Goal: Task Accomplishment & Management: Complete application form

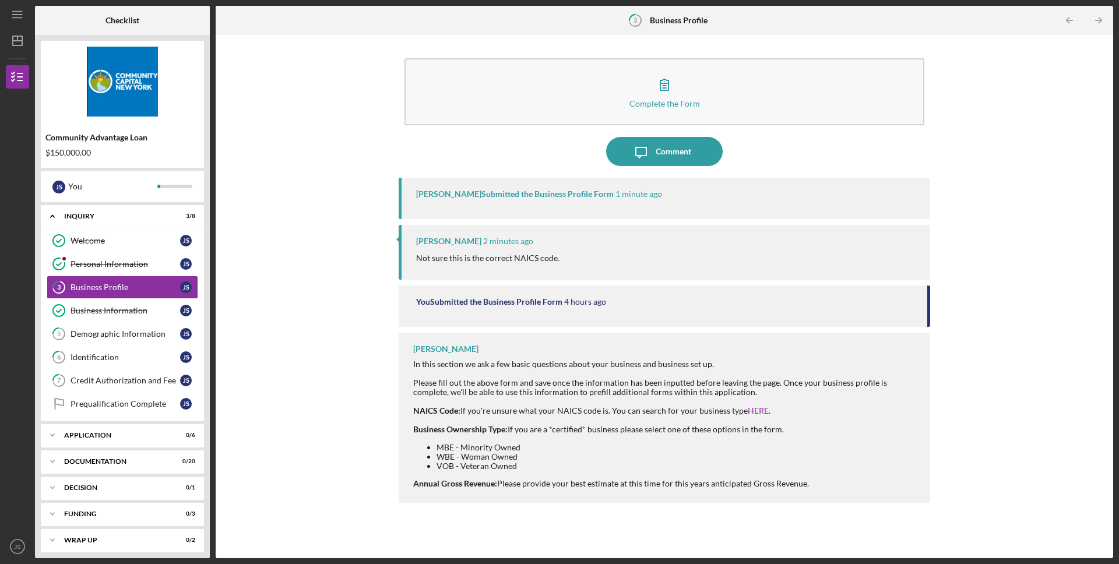
click at [447, 242] on div "Lisbel Rosario" at bounding box center [448, 241] width 65 height 9
click at [444, 258] on p "Not sure this is the correct NAICS code." at bounding box center [487, 258] width 143 height 13
click at [470, 322] on div "You Submitted the Business Profile Form 4 hours ago" at bounding box center [665, 306] width 532 height 41
click at [470, 301] on div "You Submitted the Business Profile Form" at bounding box center [489, 301] width 146 height 9
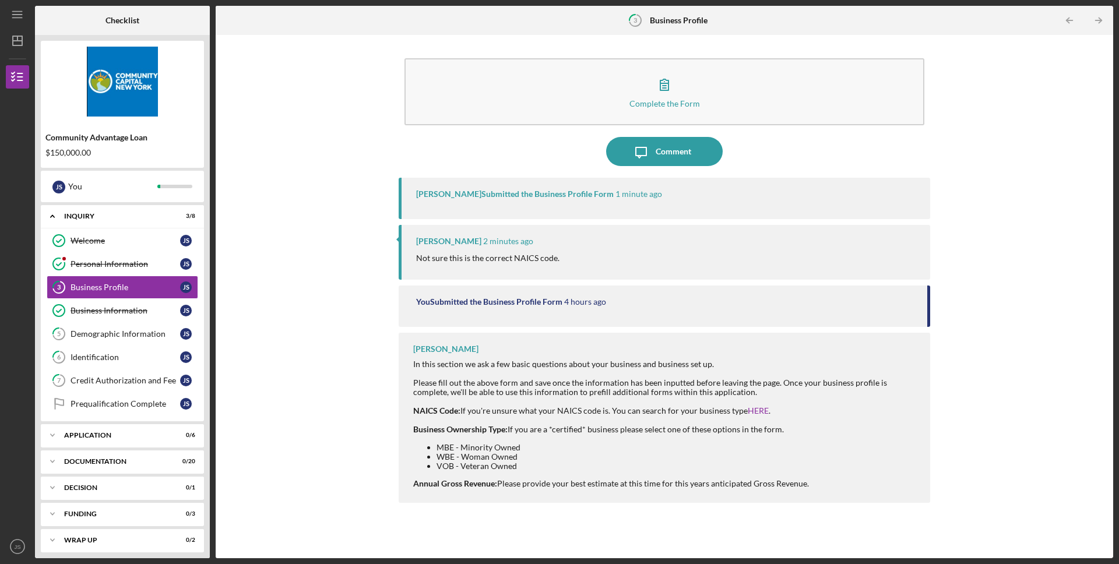
click at [462, 243] on div "Lisbel Rosario" at bounding box center [448, 241] width 65 height 9
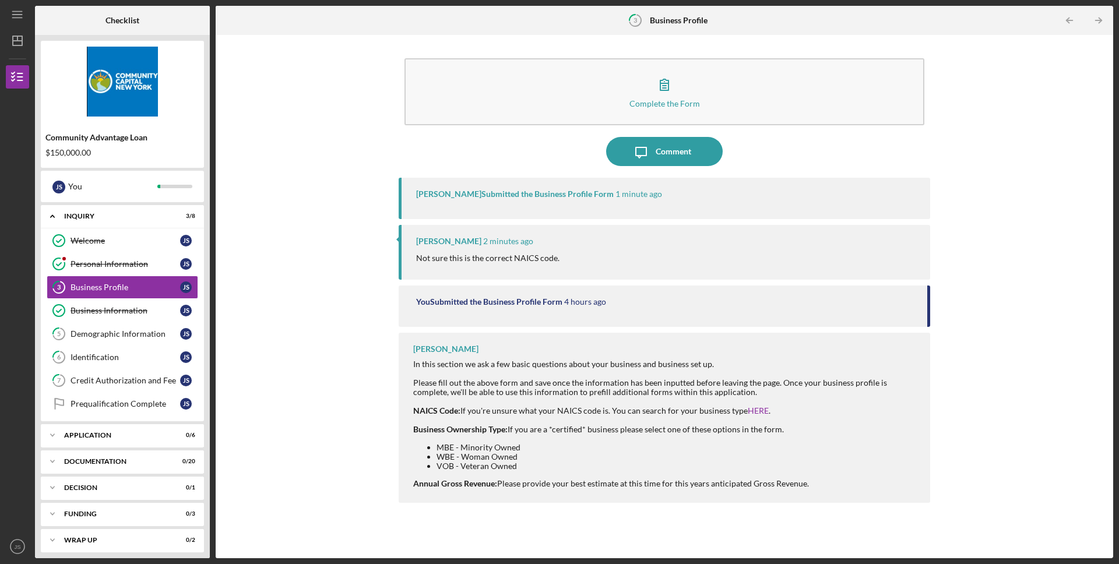
click at [500, 187] on div "Lisbel Rosario Submitted the Business Profile Form 1 minute ago" at bounding box center [665, 198] width 532 height 41
click at [668, 163] on div "Comment" at bounding box center [674, 151] width 36 height 29
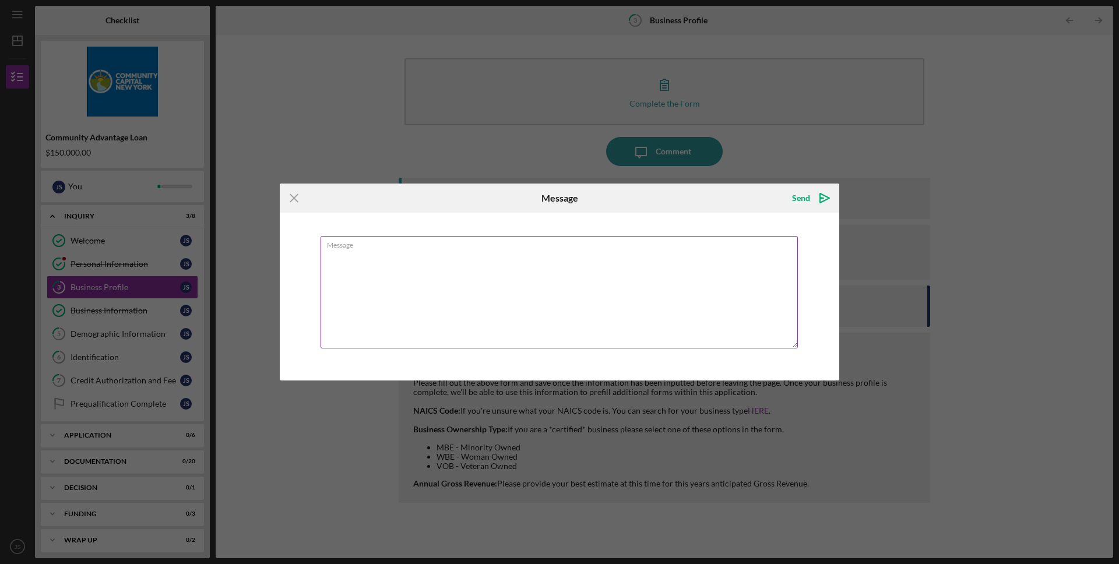
click at [452, 276] on textarea "Message" at bounding box center [559, 292] width 477 height 113
type textarea "Not sure either. Options for retail showed "44-45." Was i supposed to choose 44…"
click at [810, 193] on icon "Icon/icon-invite-send" at bounding box center [824, 198] width 29 height 29
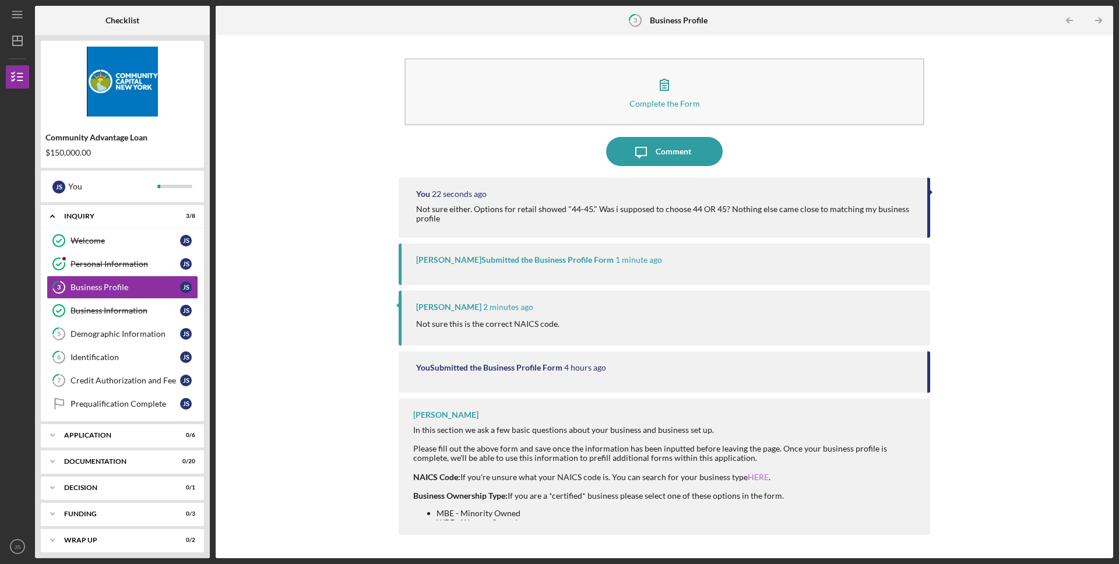
click at [753, 479] on link "HERE" at bounding box center [758, 477] width 21 height 10
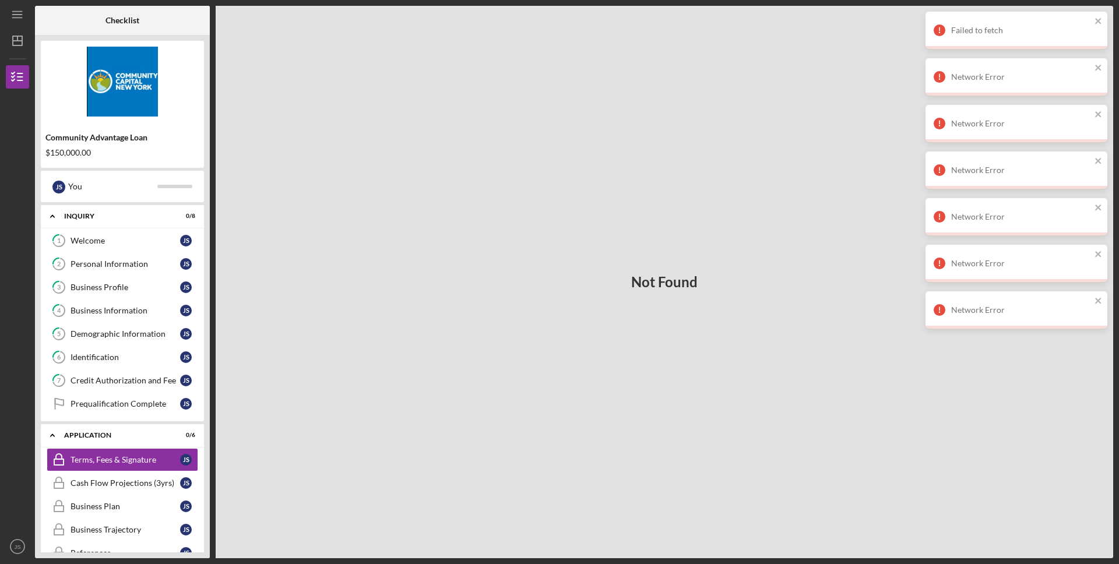
scroll to position [6, 0]
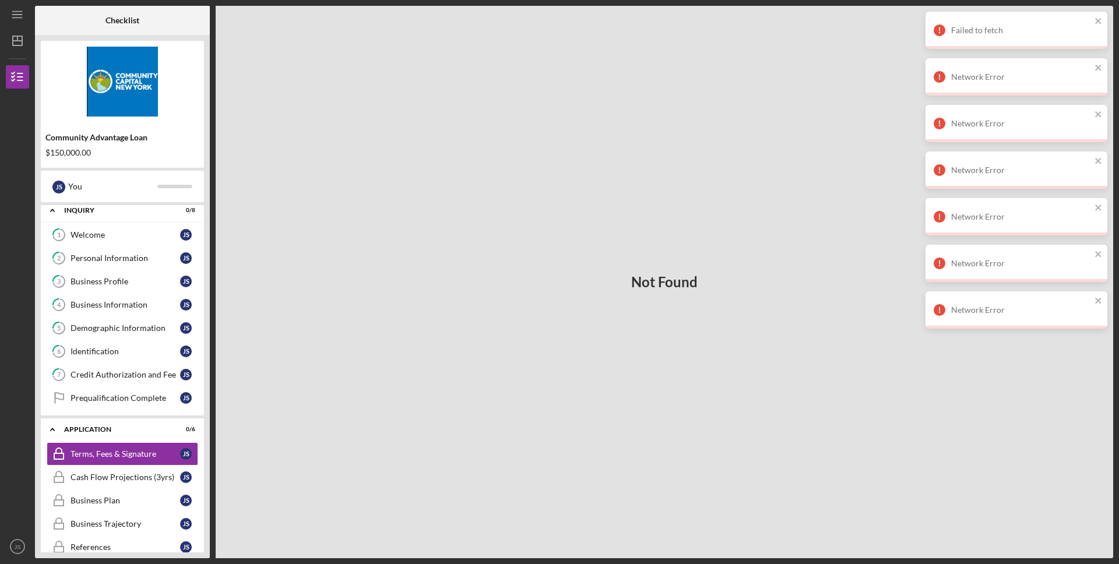
click at [535, 101] on div "Not Found" at bounding box center [665, 282] width 898 height 553
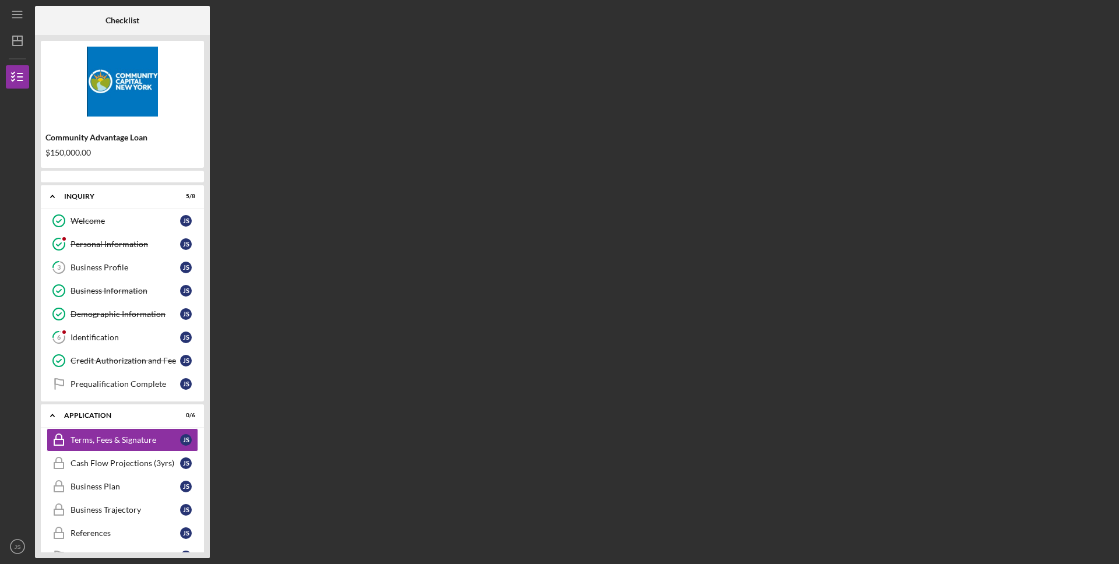
scroll to position [71, 0]
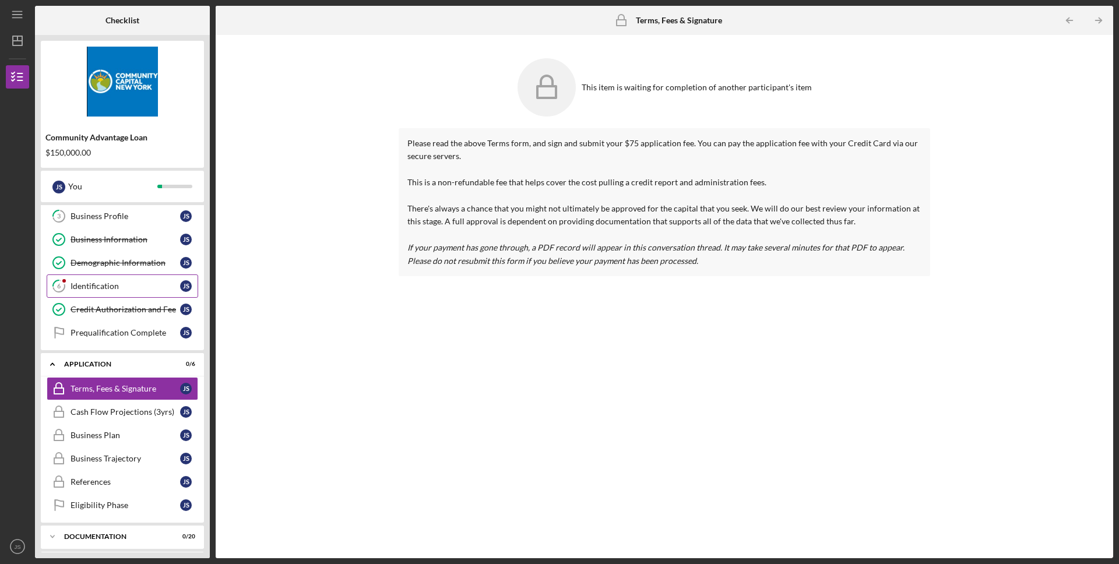
click at [122, 286] on div "Identification" at bounding box center [126, 286] width 110 height 9
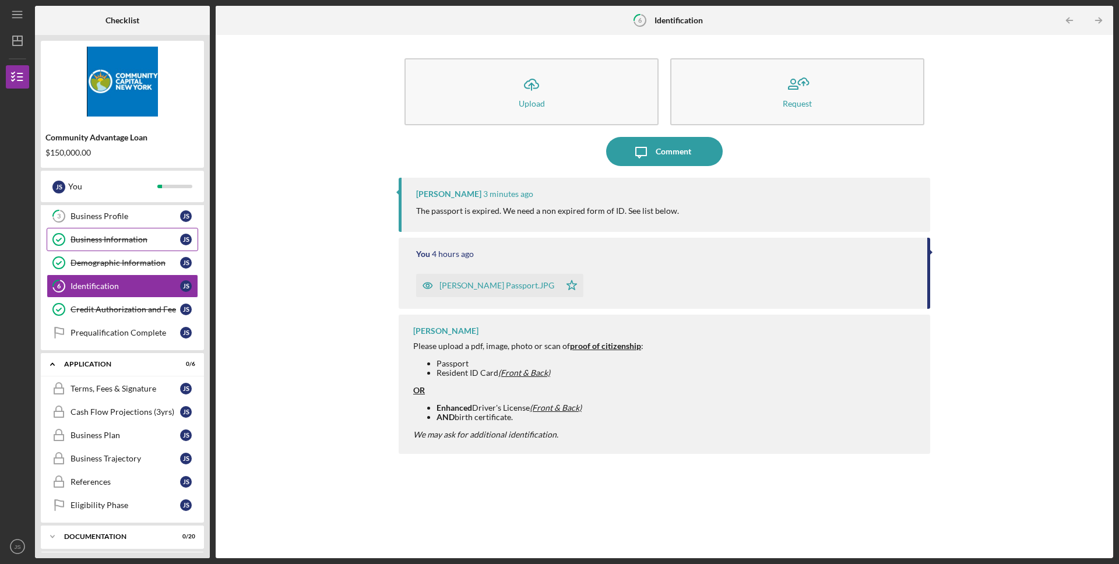
click at [133, 239] on div "Business Information" at bounding box center [126, 239] width 110 height 9
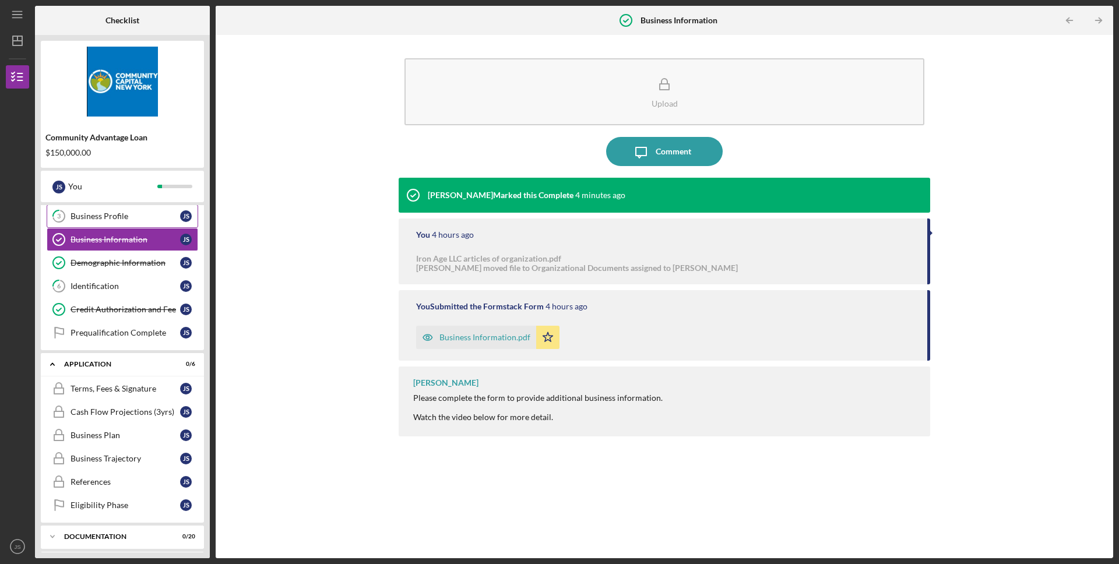
click at [135, 223] on link "3 Business Profile J S" at bounding box center [123, 216] width 152 height 23
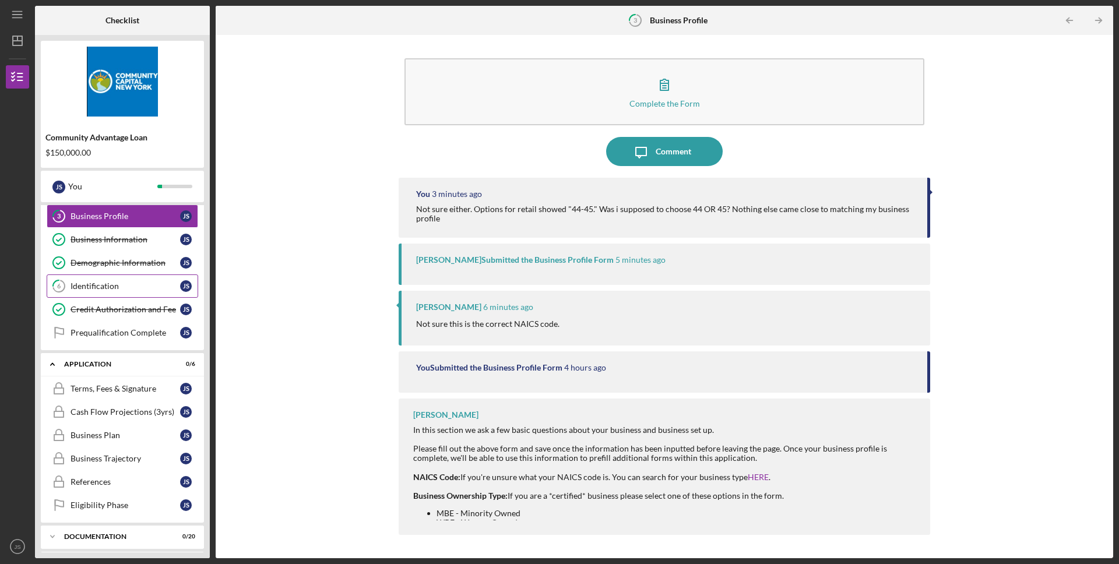
click at [146, 280] on link "6 Identification J S" at bounding box center [123, 286] width 152 height 23
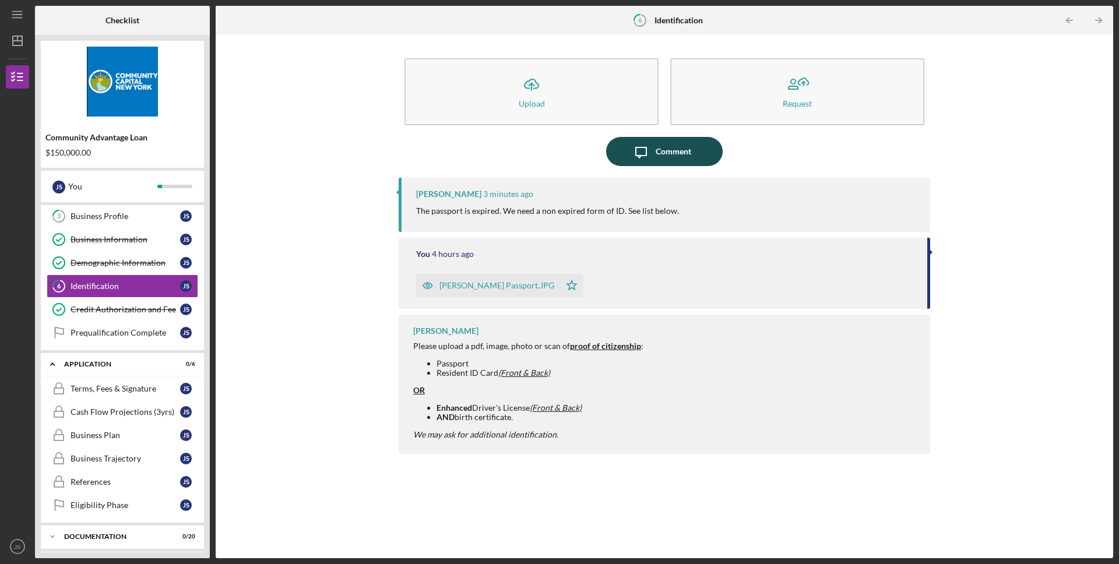
click at [656, 147] on div "Comment" at bounding box center [674, 151] width 36 height 29
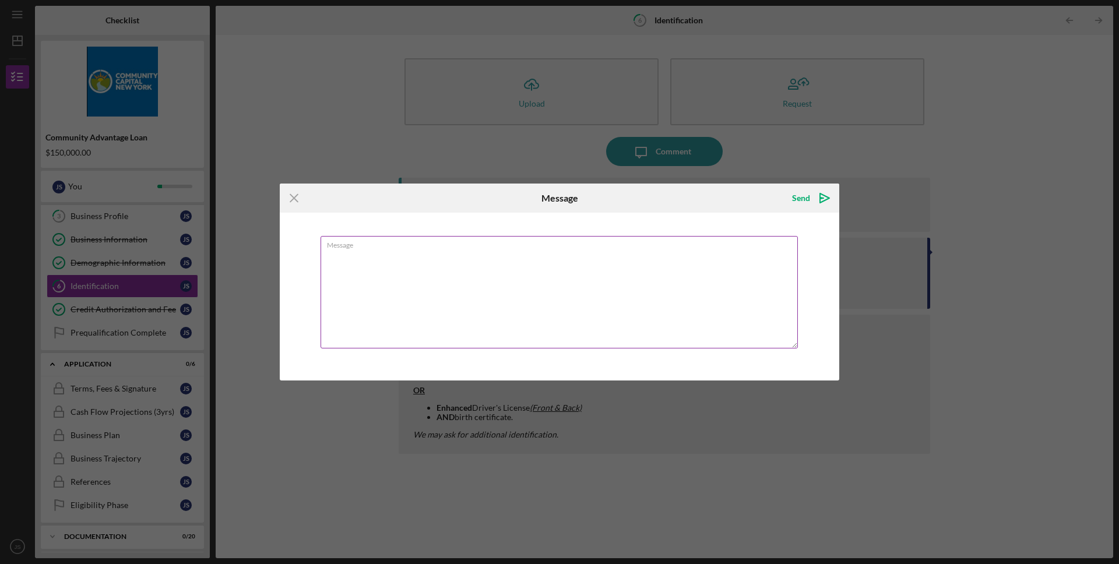
click at [472, 250] on textarea "Message" at bounding box center [559, 292] width 477 height 113
type textarea "Ok i can get my newer passport when i get home. Will that hold up our credit qu…"
click at [800, 196] on div "Send" at bounding box center [801, 198] width 18 height 23
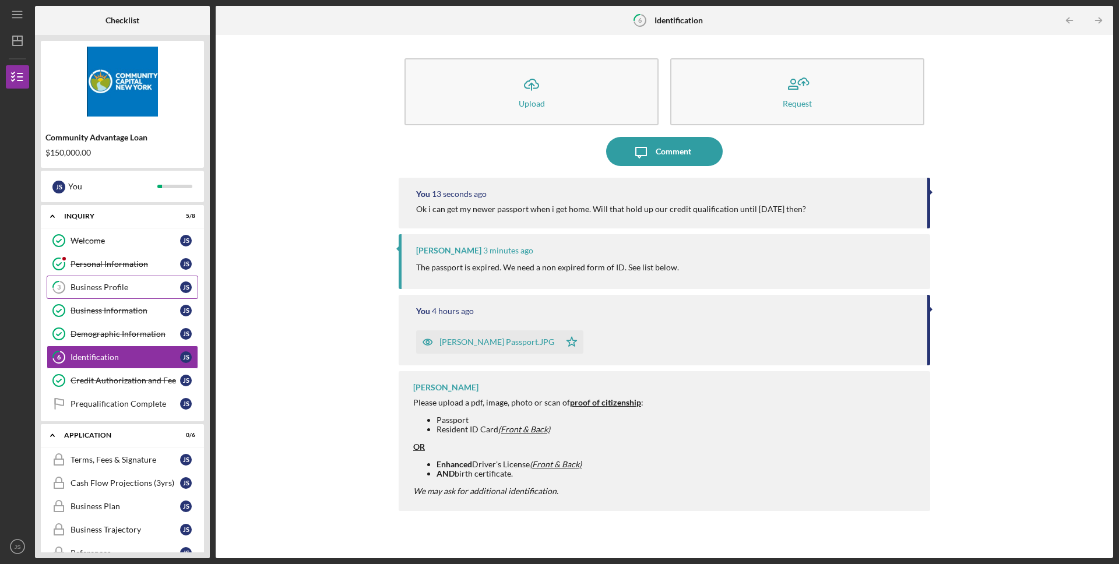
click at [129, 289] on div "Business Profile" at bounding box center [126, 287] width 110 height 9
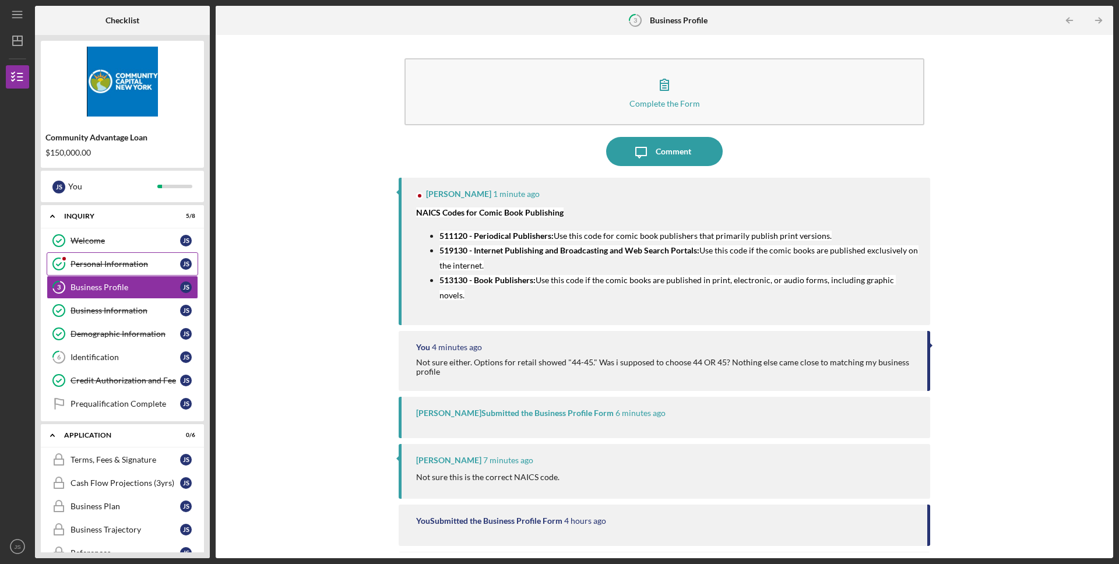
click at [57, 263] on icon "Personal Information" at bounding box center [58, 264] width 29 height 29
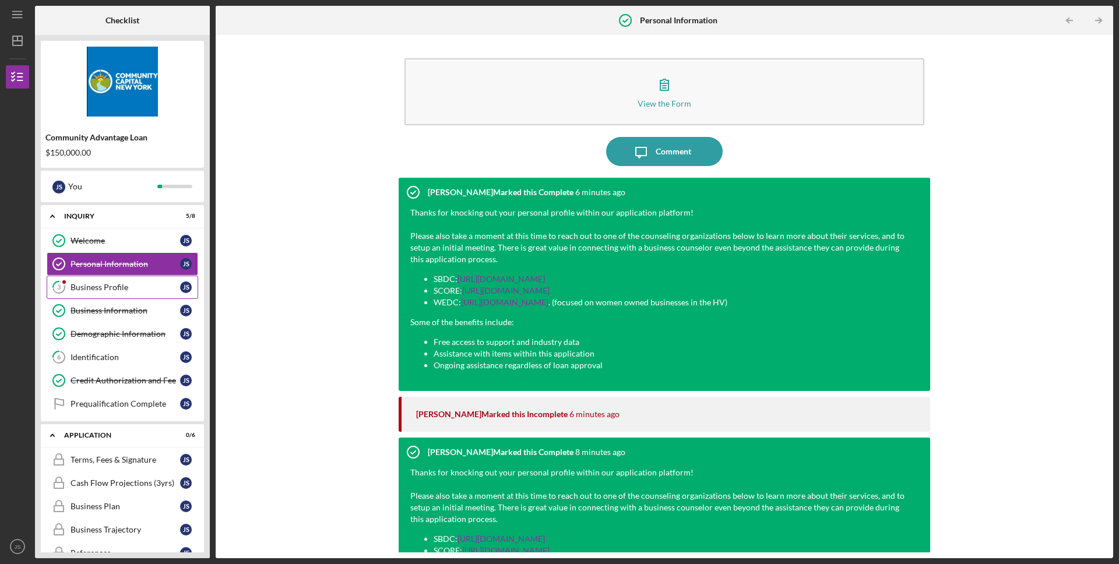
click at [90, 290] on div "Business Profile" at bounding box center [126, 287] width 110 height 9
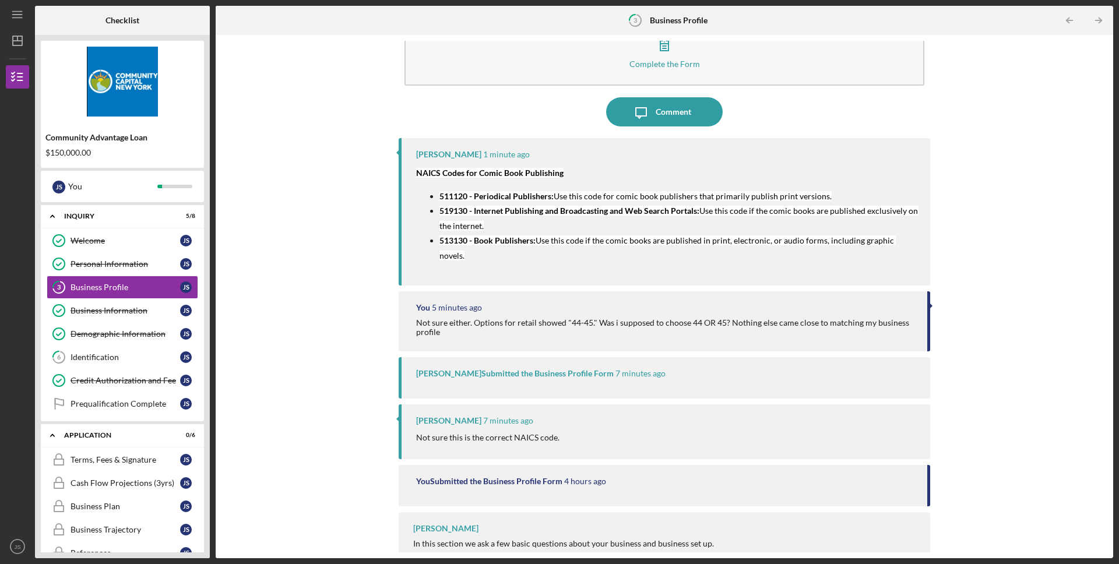
scroll to position [43, 0]
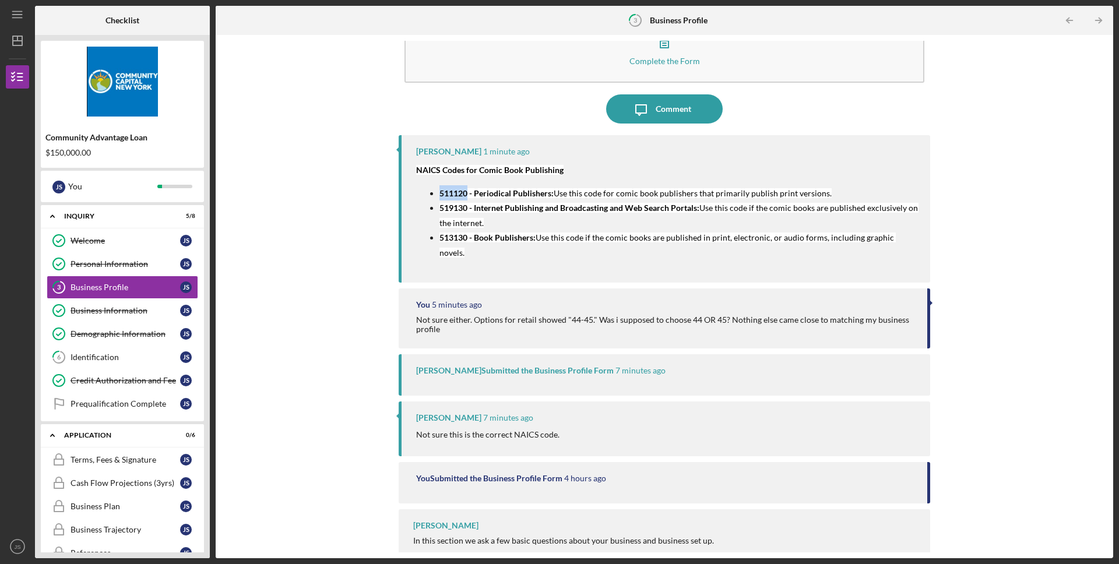
drag, startPoint x: 468, startPoint y: 192, endPoint x: 440, endPoint y: 188, distance: 28.2
click at [440, 188] on mark "511120 - Periodical Publishers:" at bounding box center [497, 193] width 114 height 10
copy mark "511120"
click at [684, 107] on div "Comment" at bounding box center [674, 108] width 36 height 29
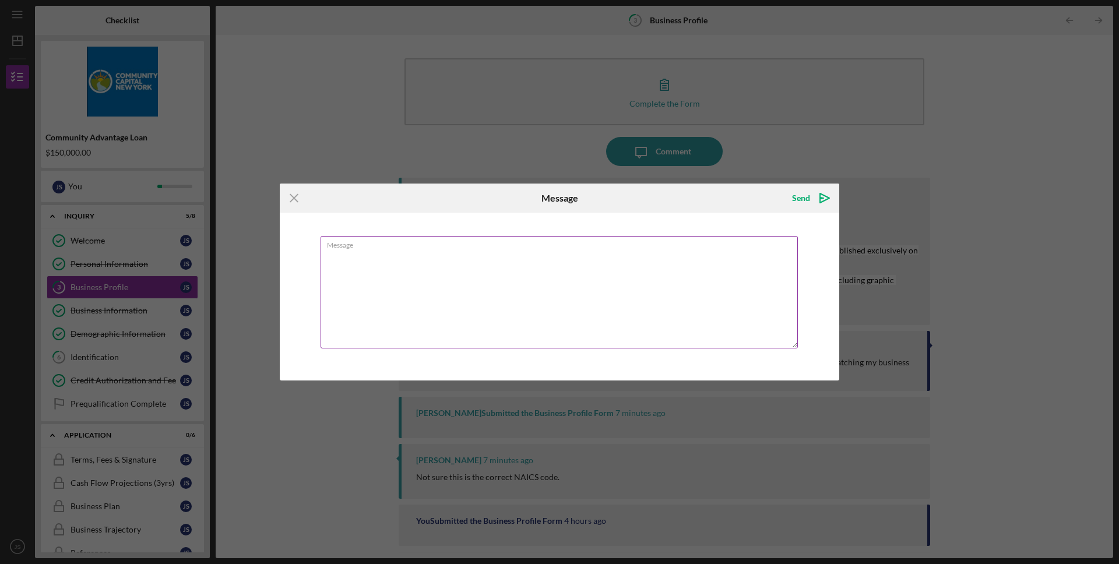
click at [542, 267] on textarea "Message" at bounding box center [559, 292] width 477 height 113
type textarea "i don't know where you found those codes but THANK YOU! I'll fix it now"
click at [823, 206] on icon "Icon/icon-invite-send" at bounding box center [824, 198] width 29 height 29
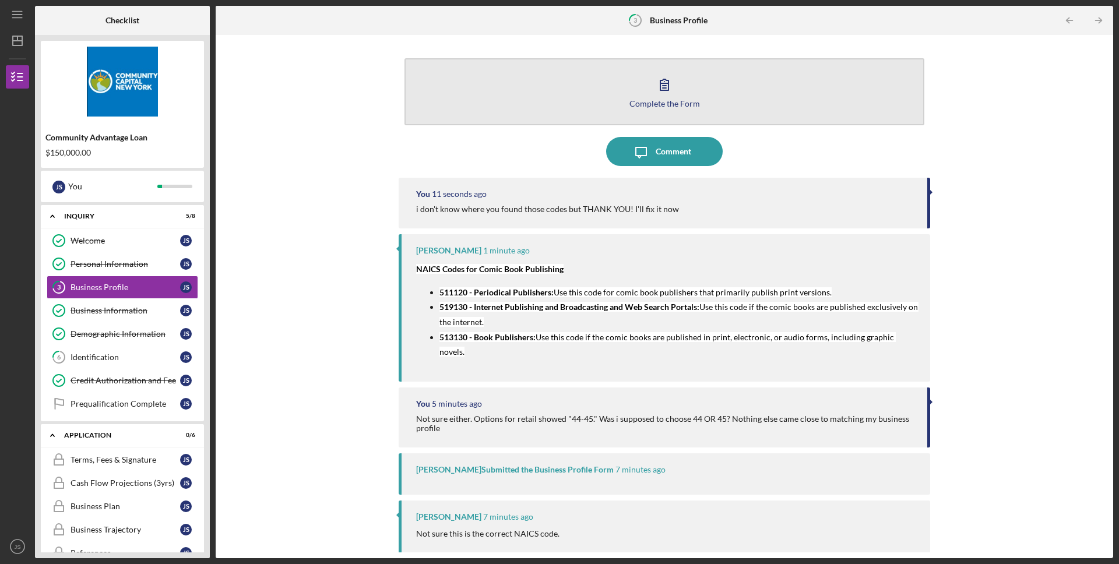
click at [661, 103] on div "Complete the Form" at bounding box center [665, 103] width 71 height 9
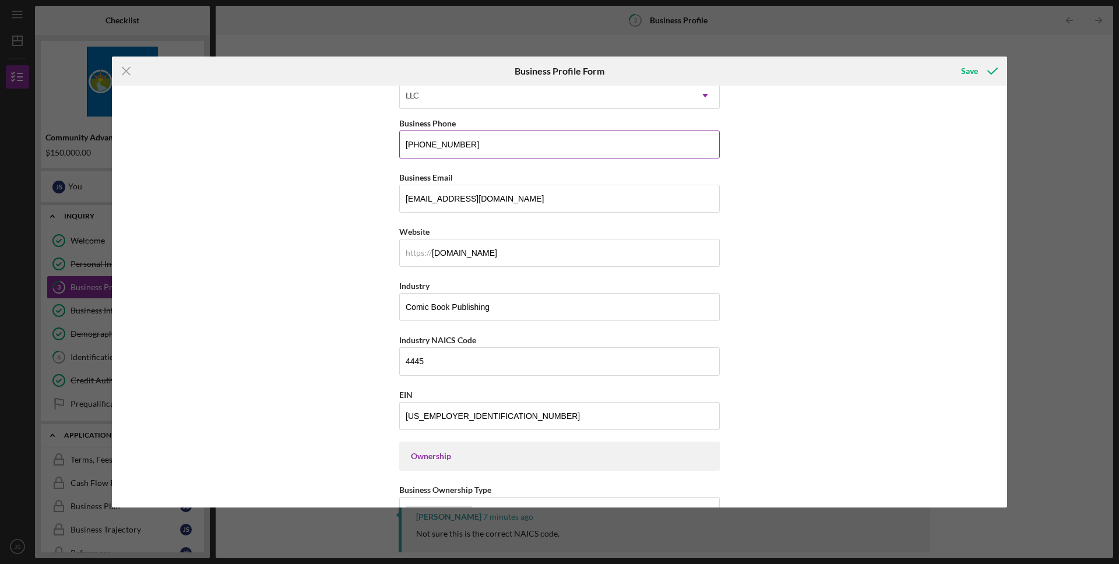
scroll to position [192, 0]
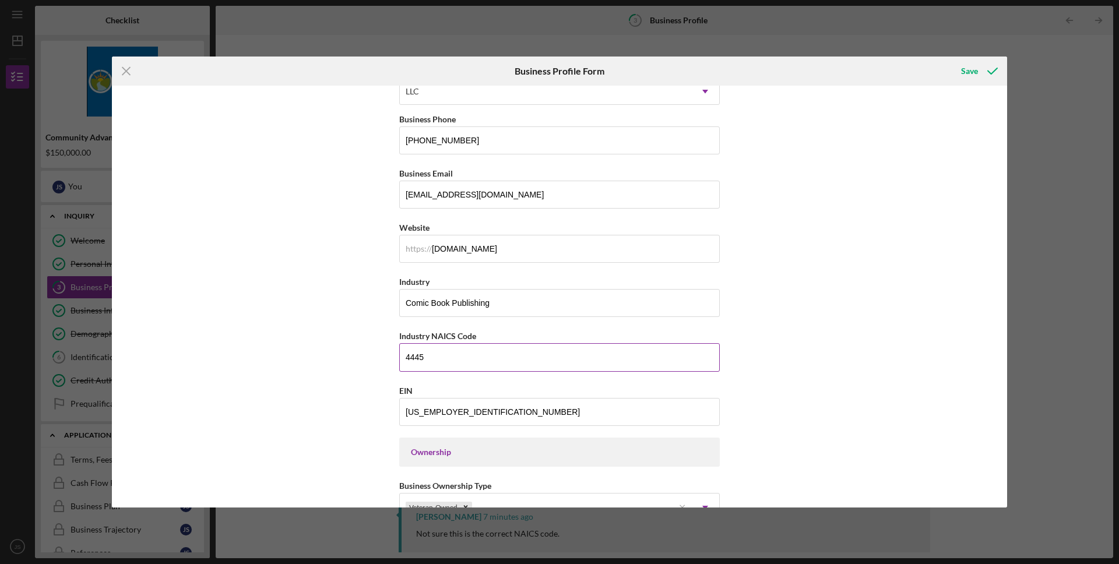
drag, startPoint x: 485, startPoint y: 351, endPoint x: 433, endPoint y: 356, distance: 52.1
click at [433, 356] on input "4445" at bounding box center [559, 357] width 321 height 28
paste input "511120"
type input "511120"
click at [970, 75] on div "Save" at bounding box center [969, 70] width 17 height 23
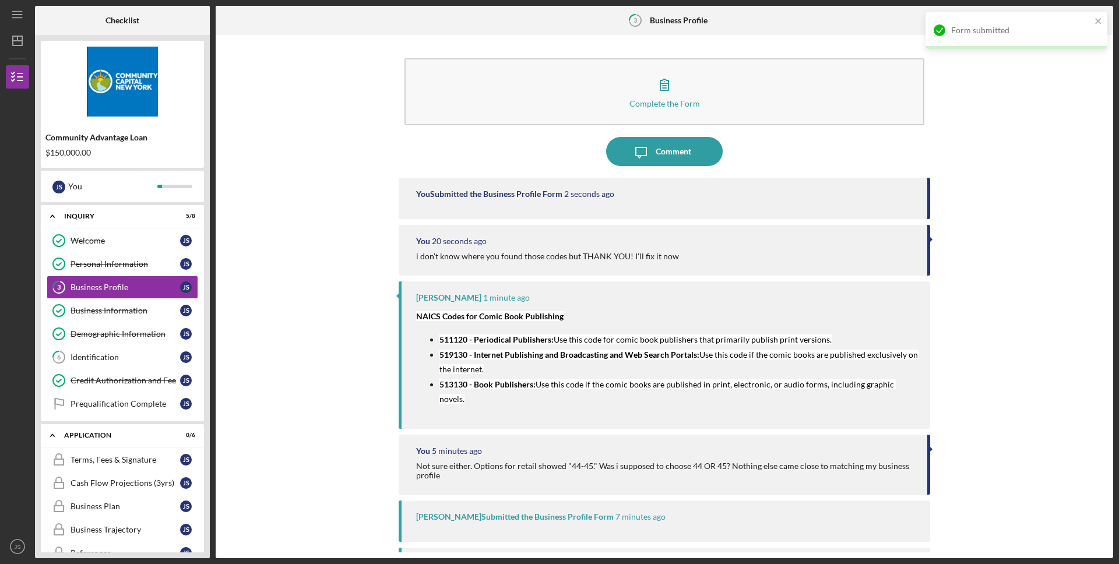
click at [1105, 20] on div "Form submitted" at bounding box center [1017, 30] width 182 height 37
click at [74, 356] on div "Identification" at bounding box center [126, 357] width 110 height 9
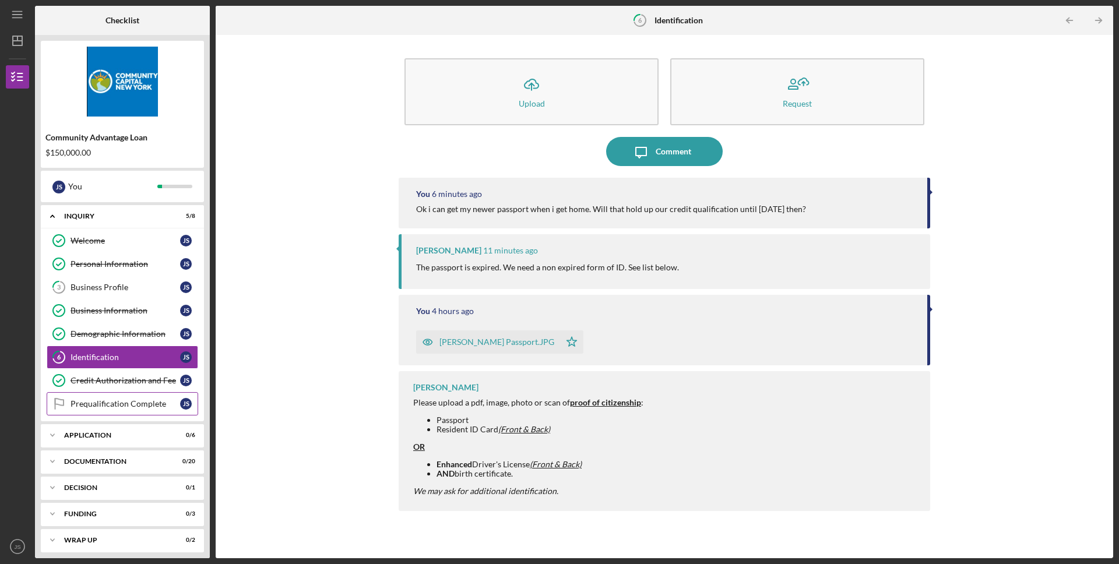
click at [138, 410] on link "Prequalification Complete Prequalification Complete J S" at bounding box center [123, 403] width 152 height 23
